Goal: Check status: Check status

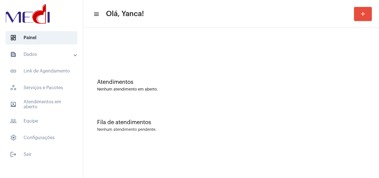
click at [25, 51] on mat-panel-title "text_snippet_outlined Dados" at bounding box center [42, 54] width 64 height 7
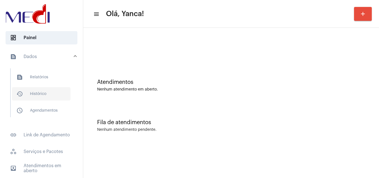
click at [41, 91] on span "history_outlined Histórico" at bounding box center [41, 93] width 59 height 13
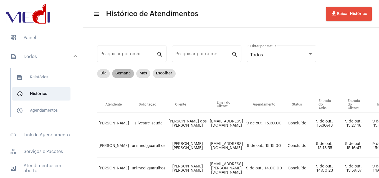
click at [122, 74] on mat-chip "Semana" at bounding box center [123, 73] width 22 height 9
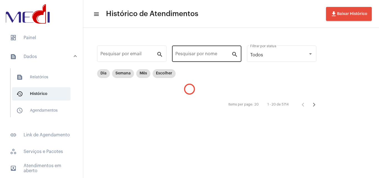
click at [203, 53] on input "Pesquisar por nome" at bounding box center [204, 55] width 56 height 5
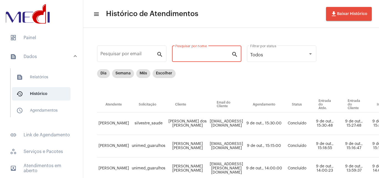
paste input "[PERSON_NAME]"
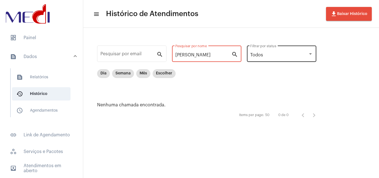
drag, startPoint x: 193, startPoint y: 56, endPoint x: 264, endPoint y: 60, distance: 71.2
click at [258, 71] on div "Pesquisar por email search [PERSON_NAME] Pesquisar por nome search Todos Filtra…" at bounding box center [210, 82] width 242 height 98
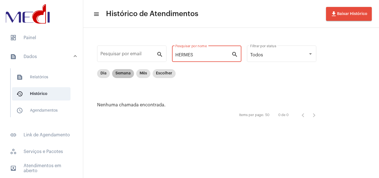
type input "HERMES"
click at [118, 72] on mat-chip "Semana" at bounding box center [123, 73] width 22 height 9
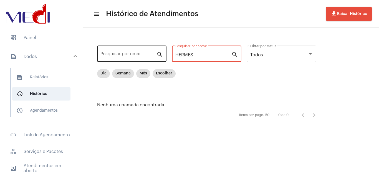
drag, startPoint x: 121, startPoint y: 55, endPoint x: 115, endPoint y: 53, distance: 7.2
click at [116, 54] on div "Pesquisar por email search HERMES Pesquisar por nome search Todos Filtrar por s…" at bounding box center [210, 82] width 242 height 98
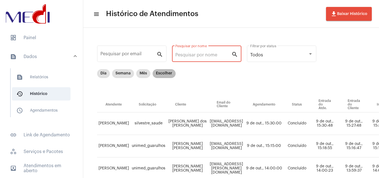
click at [159, 75] on mat-chip "Escolher" at bounding box center [164, 73] width 23 height 9
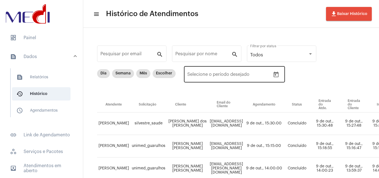
click at [277, 78] on button "Open calendar" at bounding box center [276, 74] width 11 height 11
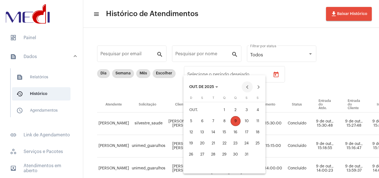
click at [246, 87] on button "Previous month" at bounding box center [247, 86] width 11 height 11
click at [203, 167] on div "29" at bounding box center [203, 166] width 10 height 10
type input "[DATE]"
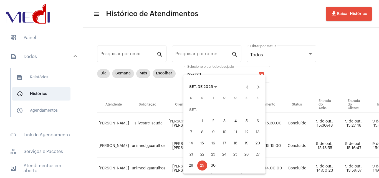
click at [203, 167] on div "29" at bounding box center [203, 166] width 10 height 10
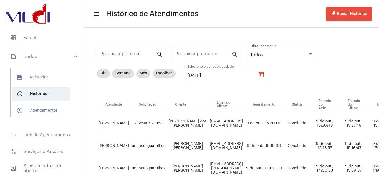
type input "[DATE]"
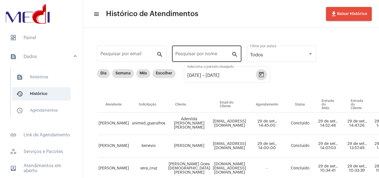
click at [208, 53] on input "Pesquisar por nome" at bounding box center [204, 55] width 56 height 5
paste input "[PERSON_NAME]"
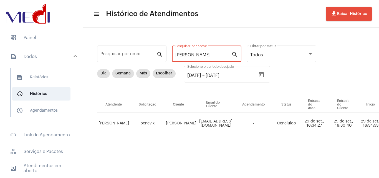
scroll to position [0, 287]
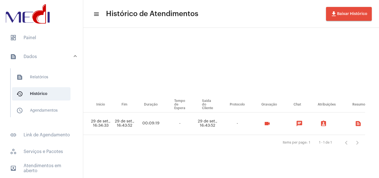
type input "[PERSON_NAME]"
click at [271, 123] on mat-icon "videocam" at bounding box center [267, 123] width 7 height 7
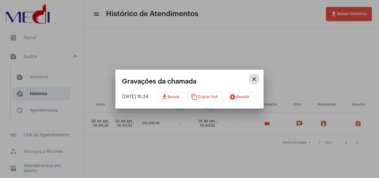
click at [180, 98] on span "download Baixar" at bounding box center [170, 97] width 19 height 4
click at [258, 79] on mat-icon "close" at bounding box center [254, 79] width 7 height 7
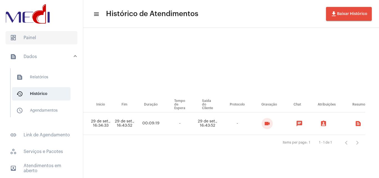
click at [27, 41] on span "dashboard Painel" at bounding box center [42, 37] width 72 height 13
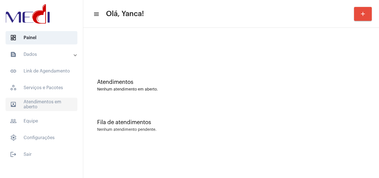
click at [45, 107] on span "outbox_outline Atendimentos em aberto" at bounding box center [42, 104] width 72 height 13
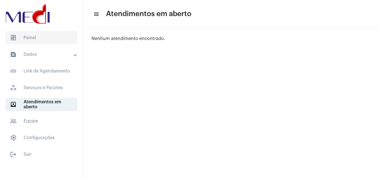
click at [55, 36] on span "dashboard Painel" at bounding box center [42, 37] width 72 height 13
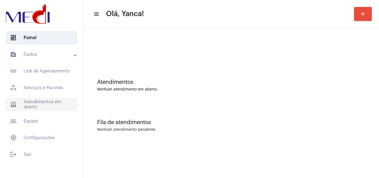
click at [48, 107] on span "outbox_outline Atendimentos em aberto" at bounding box center [42, 104] width 72 height 13
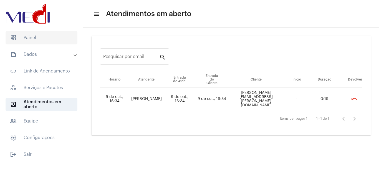
click at [58, 39] on span "dashboard Painel" at bounding box center [42, 37] width 72 height 13
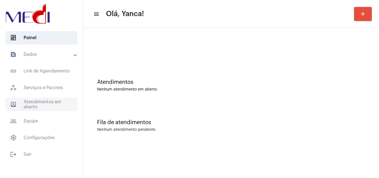
click at [58, 101] on span "outbox_outline Atendimentos em aberto" at bounding box center [42, 104] width 72 height 13
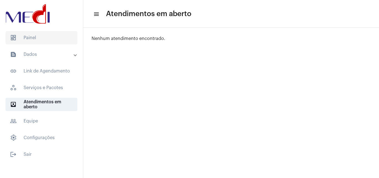
click at [46, 38] on span "dashboard Painel" at bounding box center [42, 37] width 72 height 13
